Goal: Task Accomplishment & Management: Complete application form

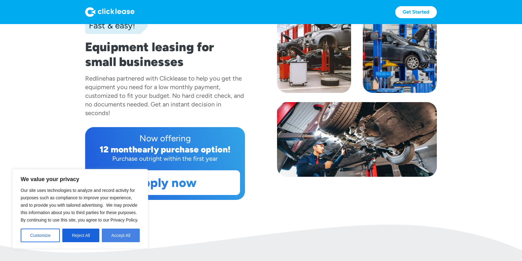
click at [121, 236] on button "Accept All" at bounding box center [121, 235] width 38 height 14
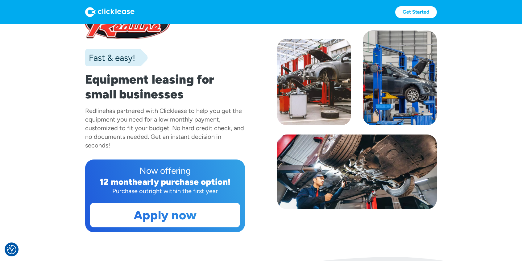
scroll to position [31, 0]
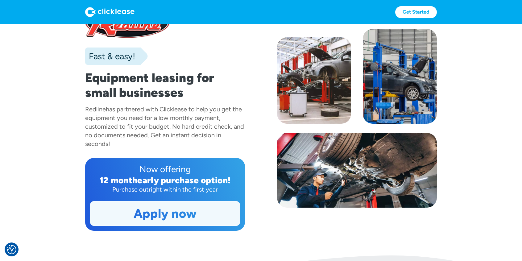
click at [151, 214] on link "Apply now" at bounding box center [164, 213] width 149 height 24
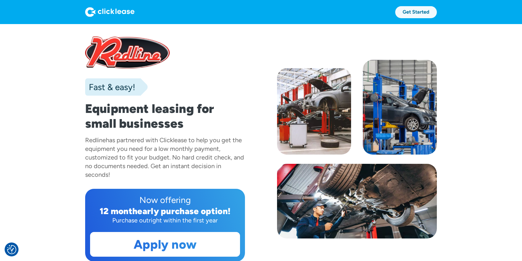
click at [413, 13] on link "Get Started" at bounding box center [416, 12] width 42 height 12
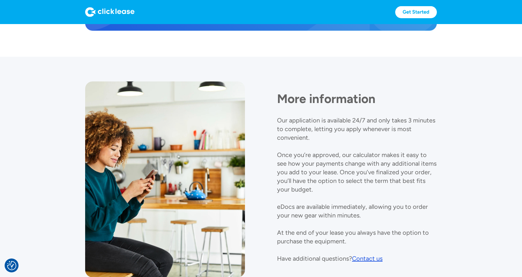
scroll to position [674, 0]
